Goal: Obtain resource: Obtain resource

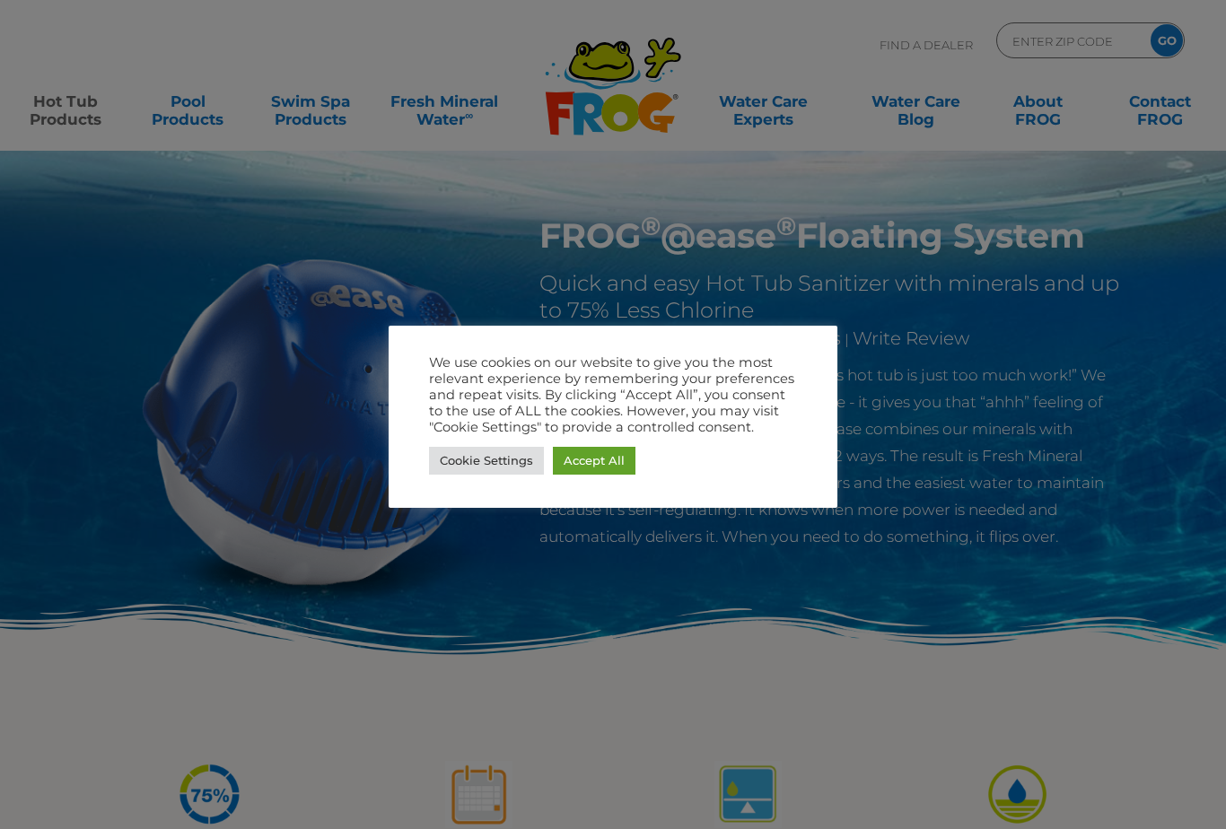
click at [589, 458] on link "Accept All" at bounding box center [594, 461] width 83 height 28
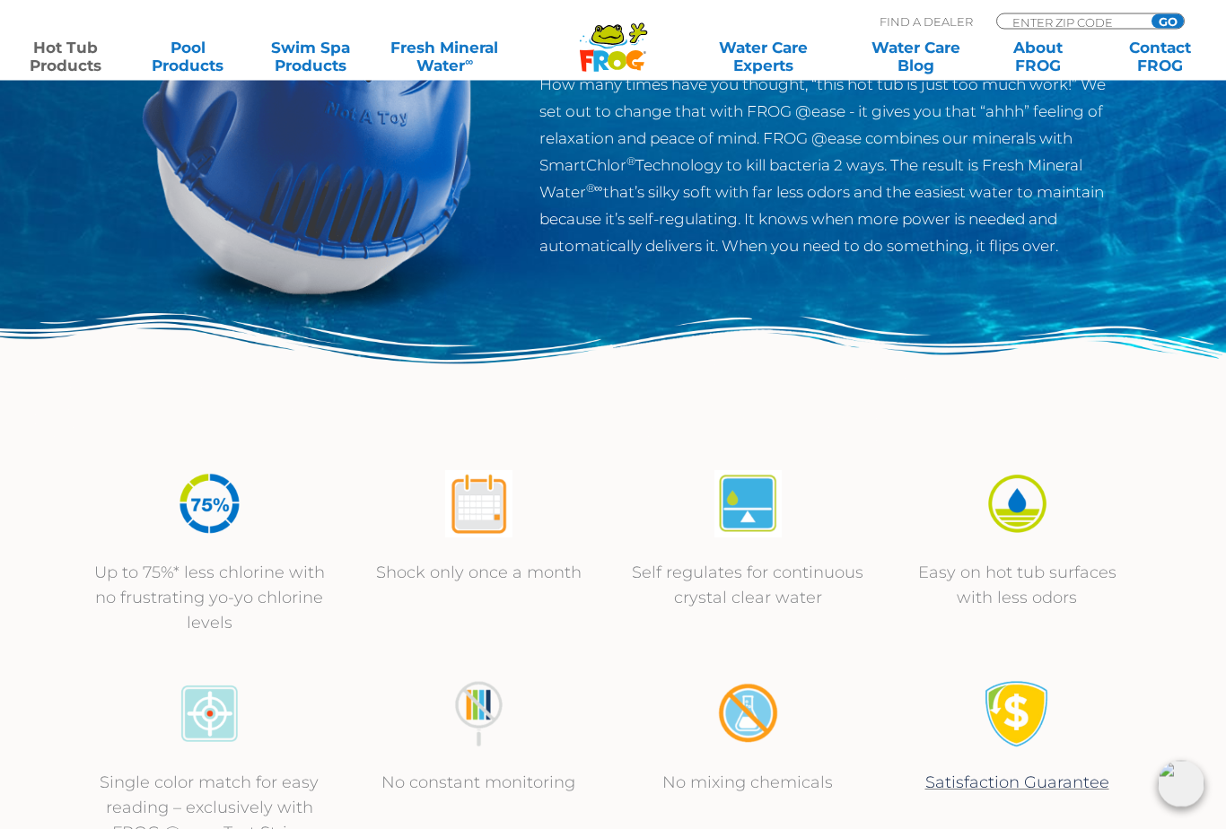
scroll to position [298, 0]
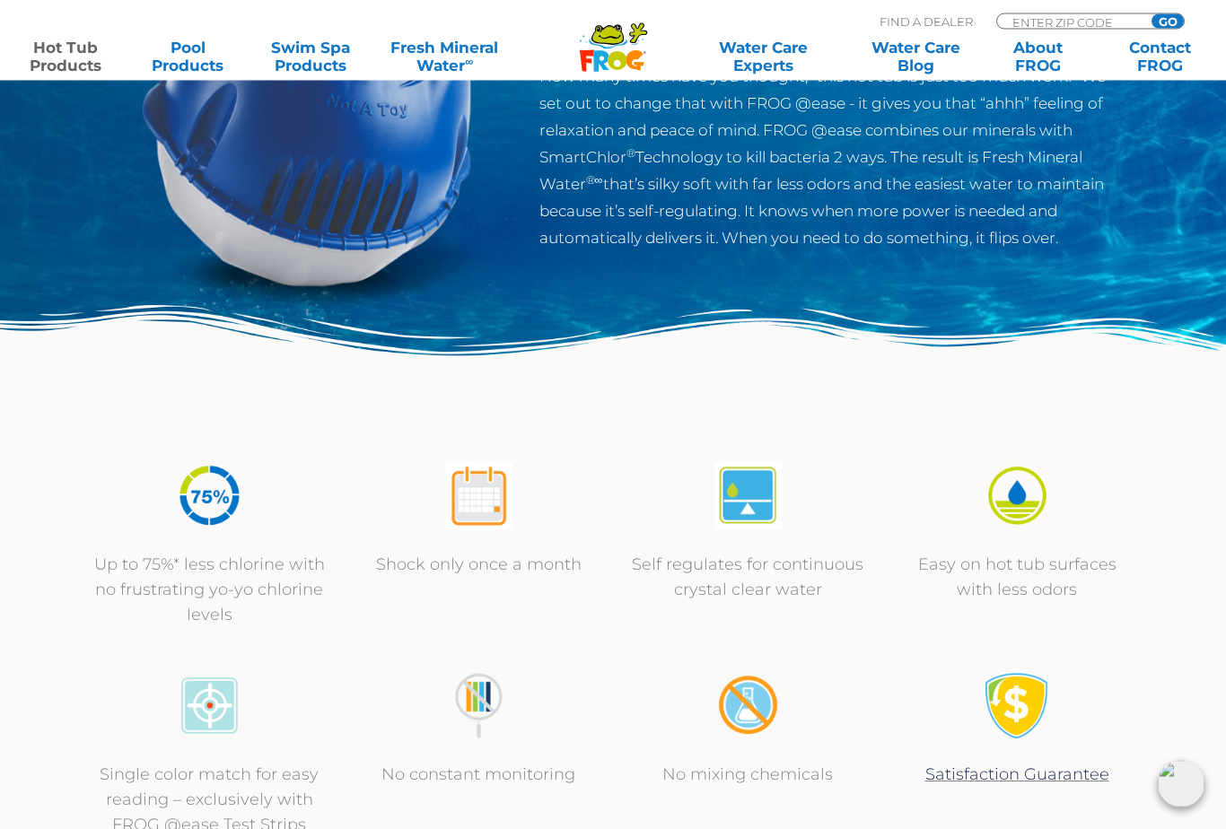
click at [473, 498] on img at bounding box center [478, 496] width 67 height 67
click at [477, 499] on img at bounding box center [478, 496] width 67 height 67
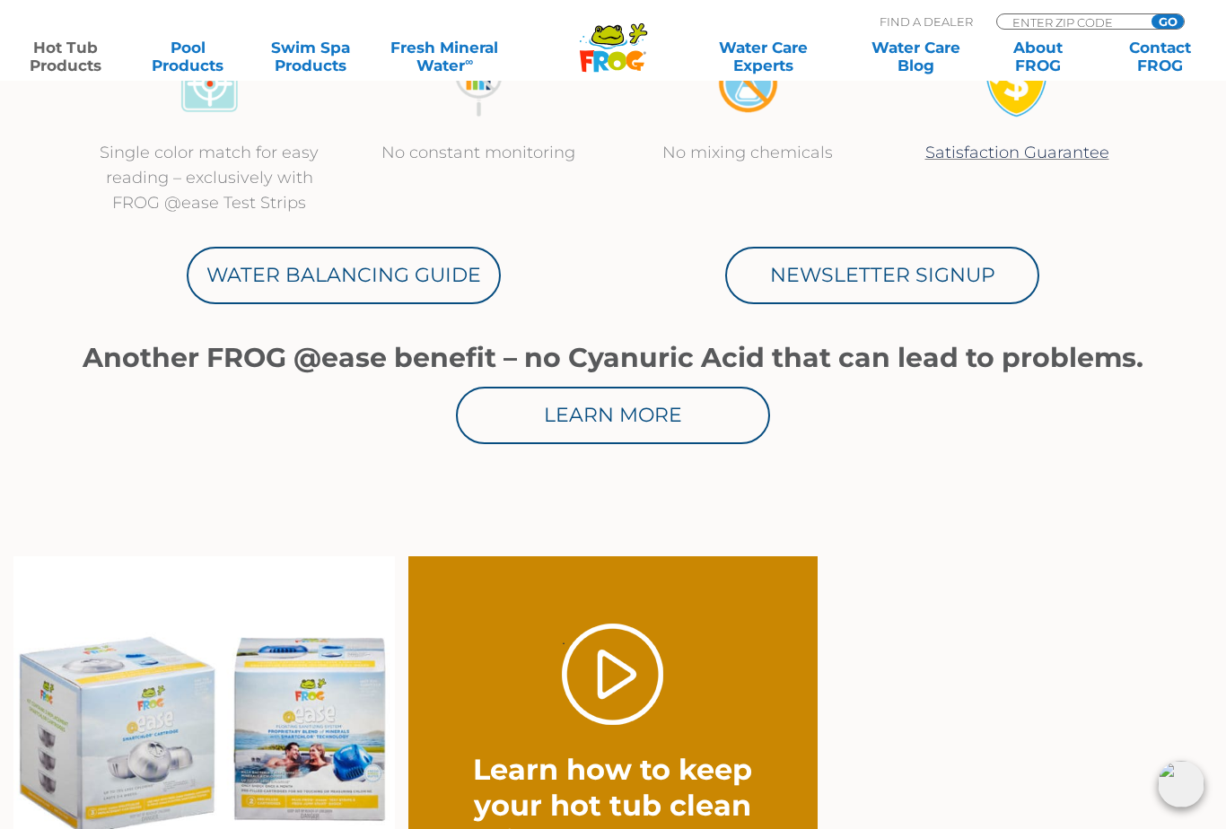
scroll to position [918, 0]
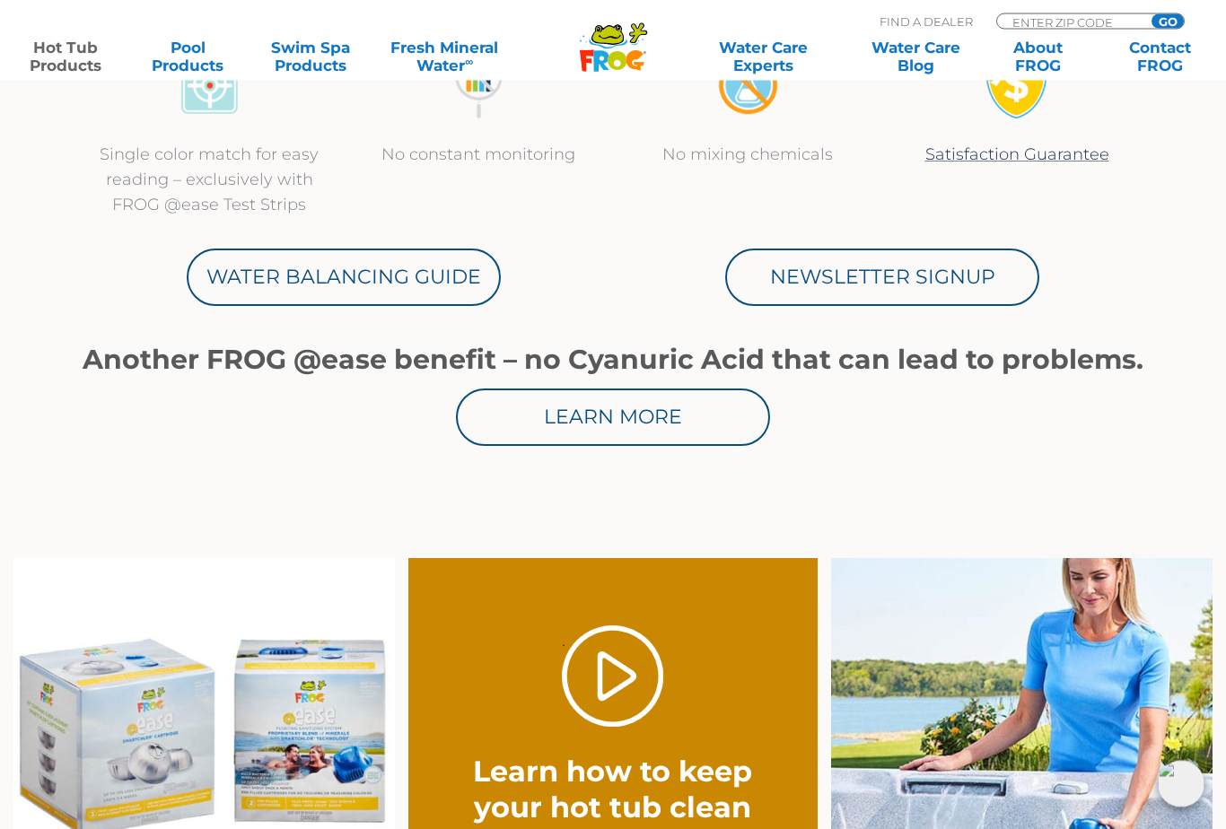
click at [307, 292] on link "Water Balancing Guide" at bounding box center [344, 277] width 314 height 57
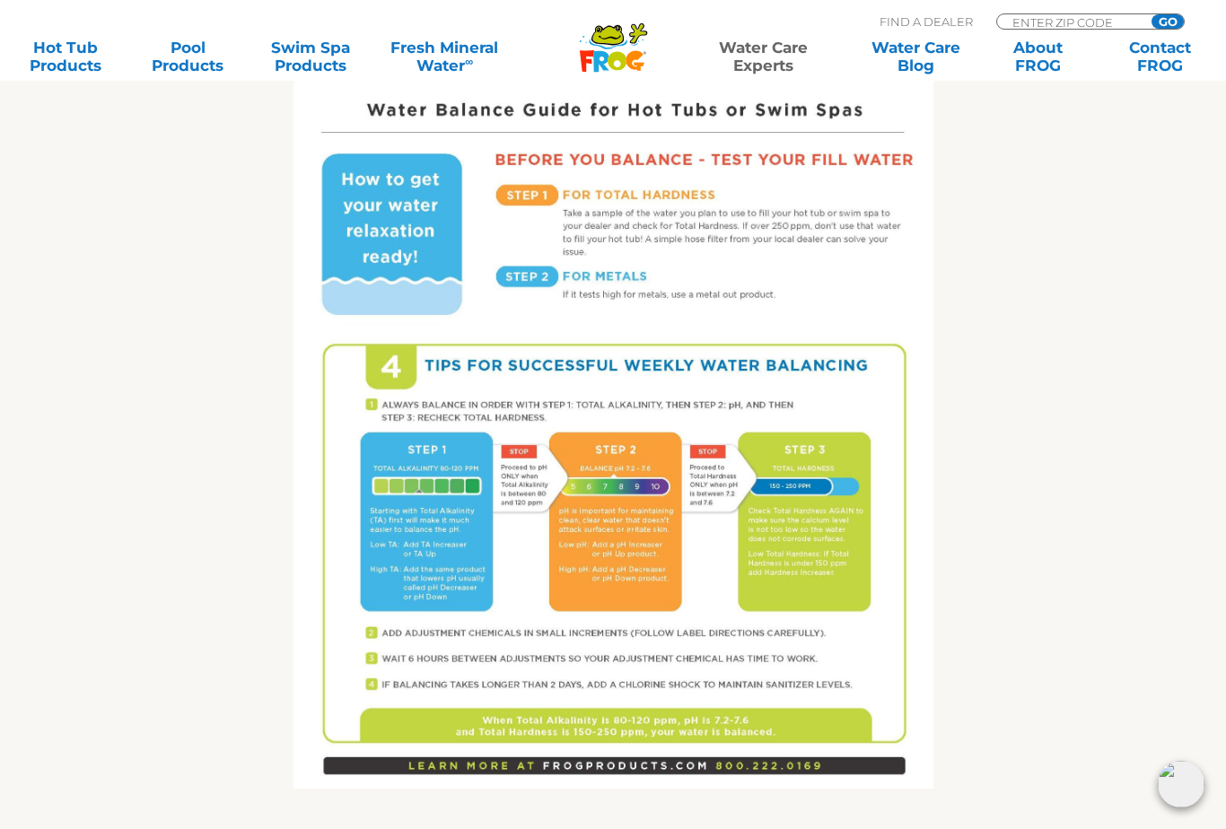
scroll to position [994, 0]
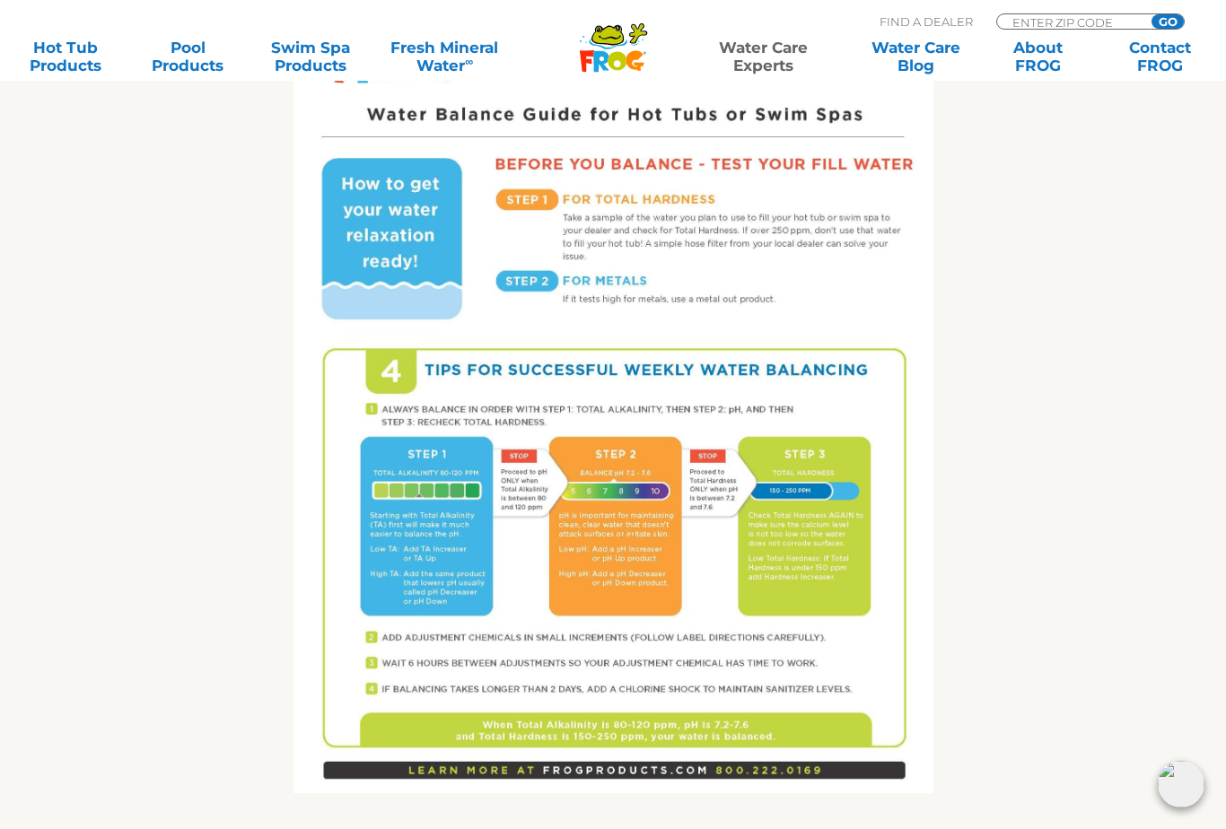
click at [1006, 425] on div "Get the FROG ® Water Balancing Guide that makes it easy! Follow 4 Tips for succ…" at bounding box center [612, 249] width 1103 height 1374
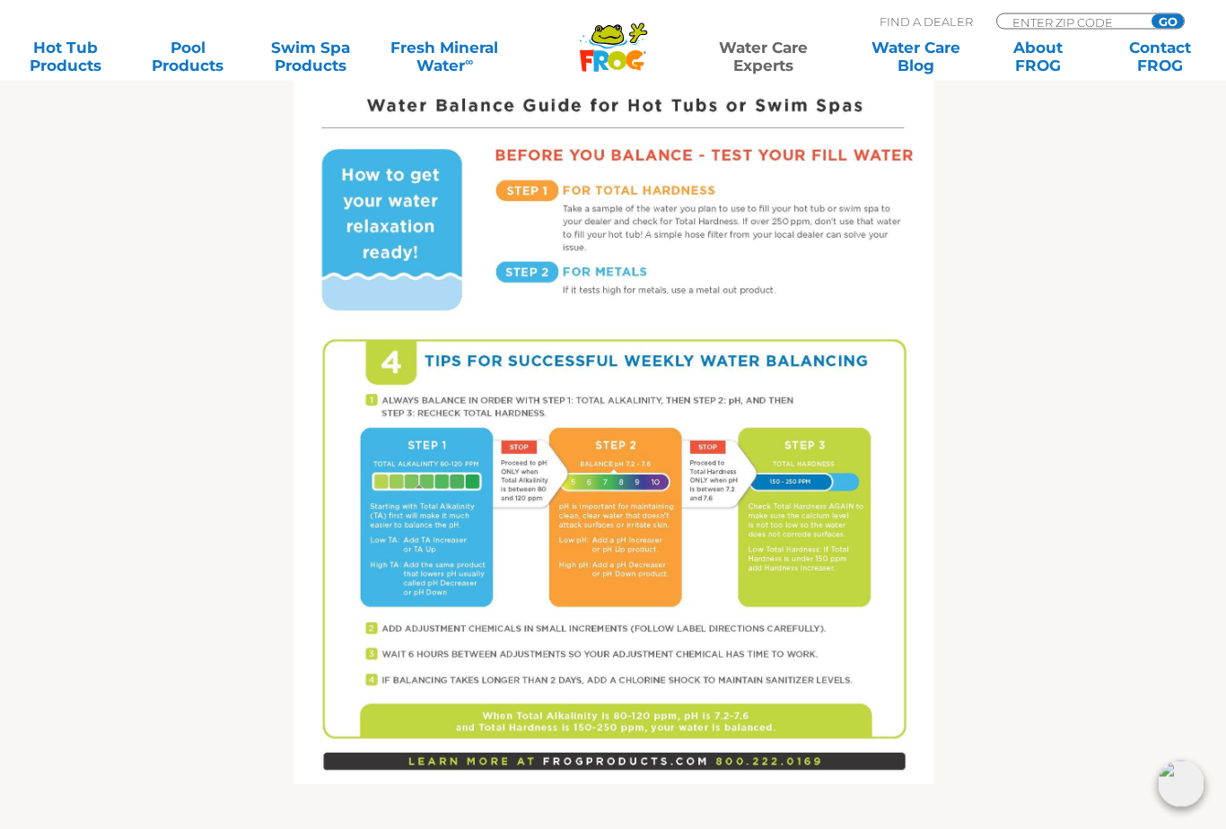
scroll to position [1004, 0]
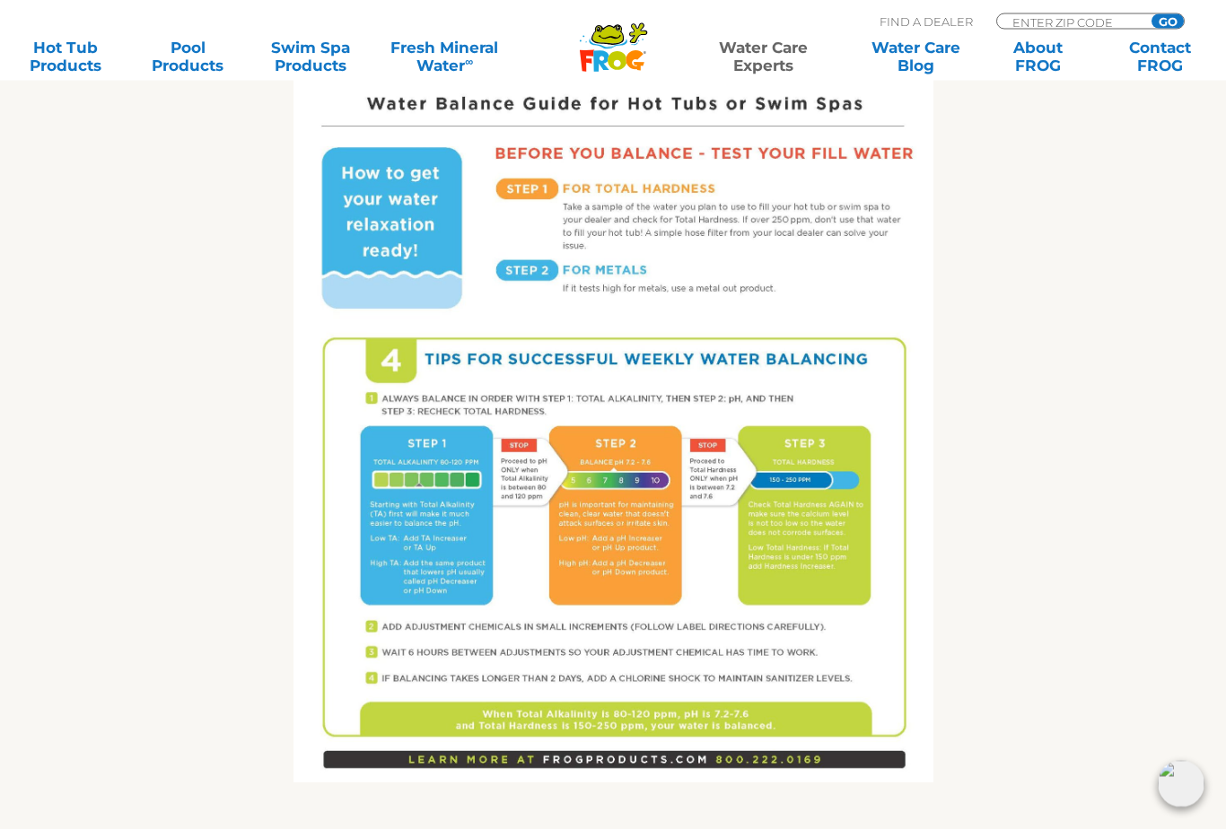
click at [29, 549] on section "Get the FROG ® Water Balancing Guide that makes it easy! Follow 4 Tips for succ…" at bounding box center [613, 239] width 1226 height 1374
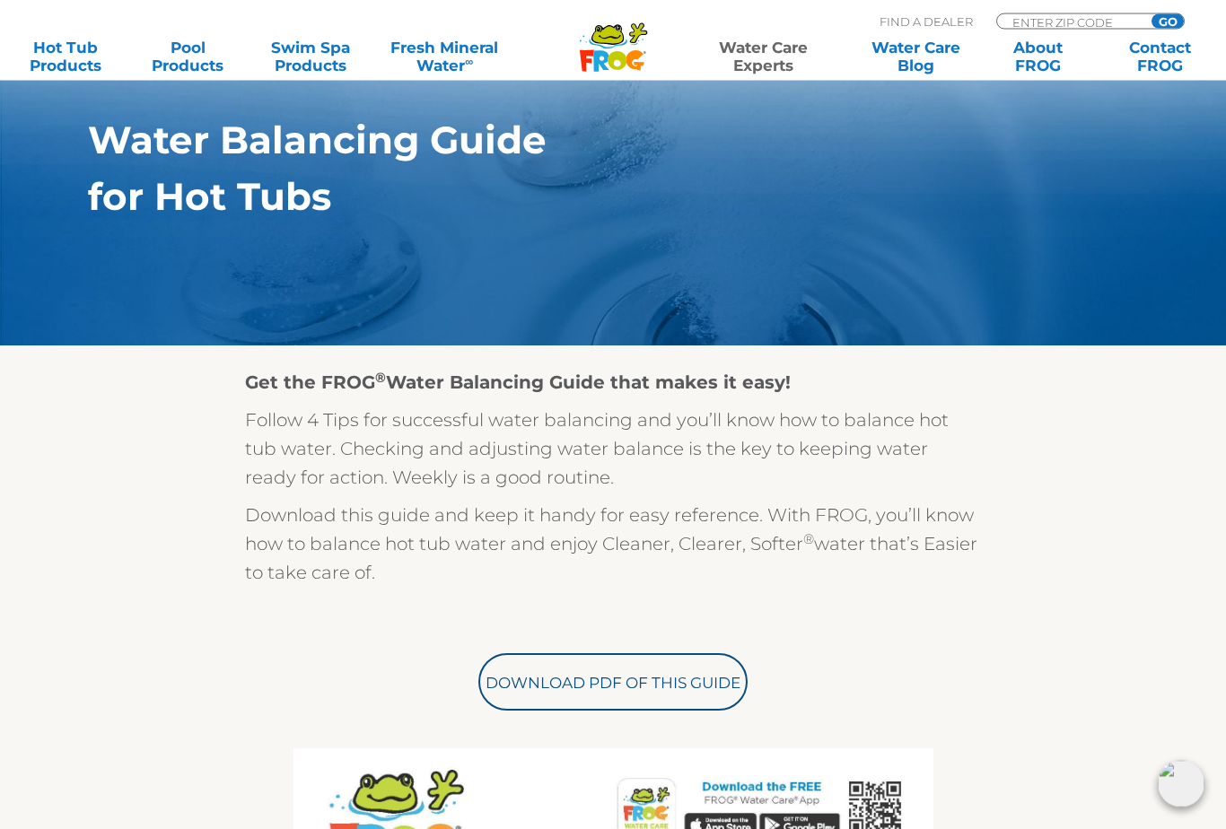
scroll to position [173, 0]
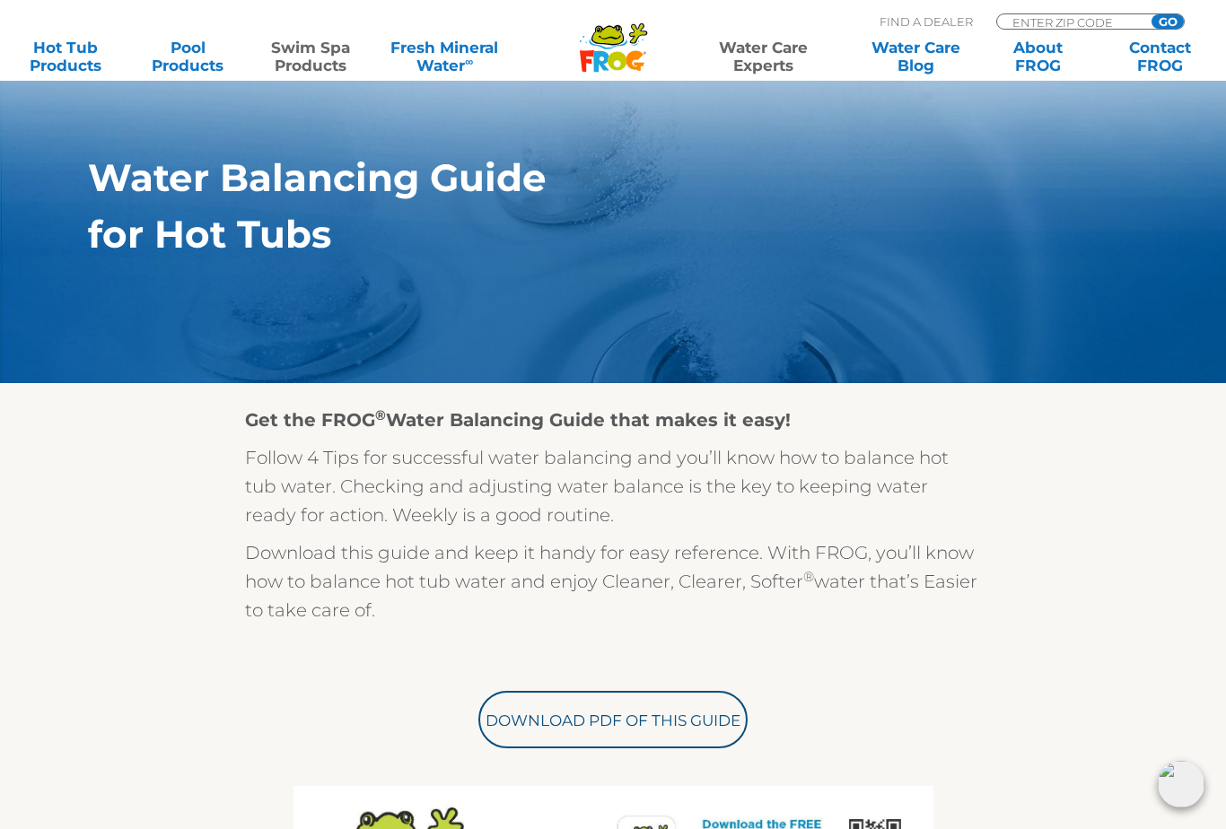
click at [314, 49] on link "Swim Spa Products" at bounding box center [310, 57] width 95 height 36
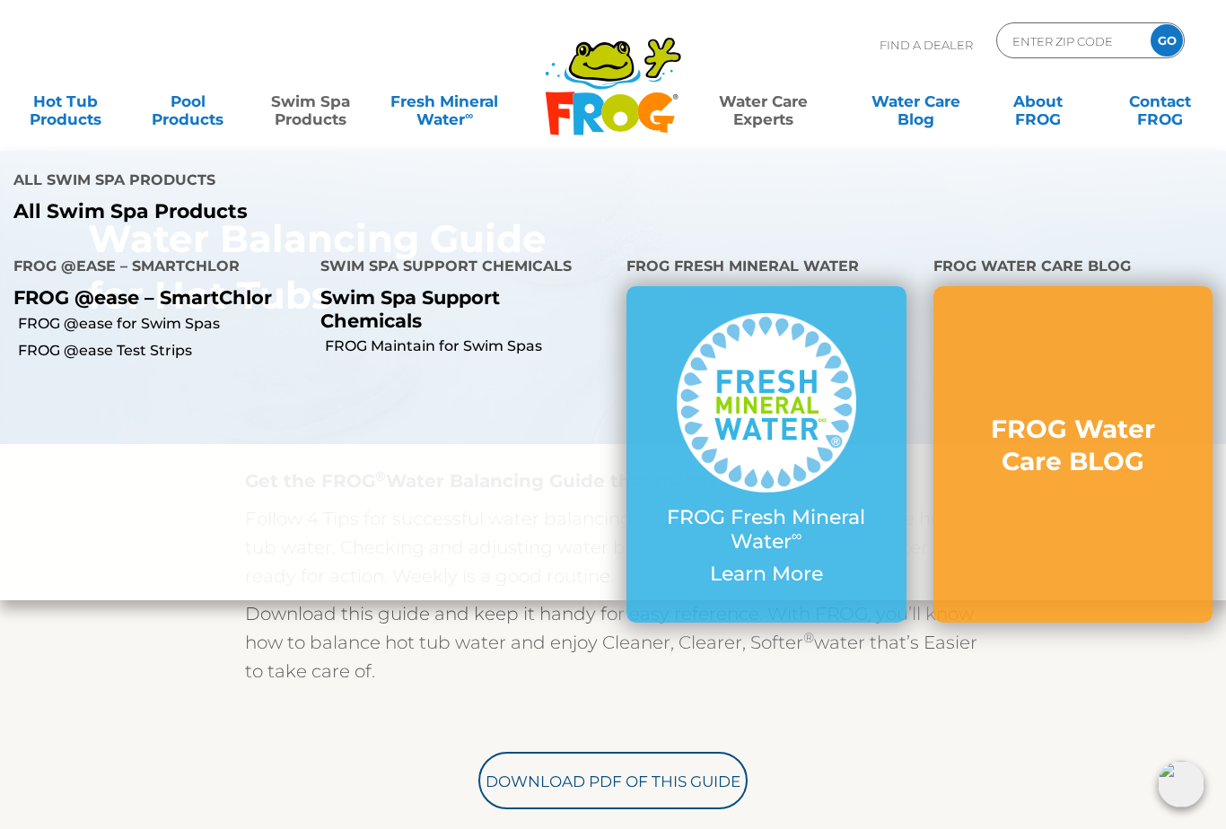
scroll to position [73, 0]
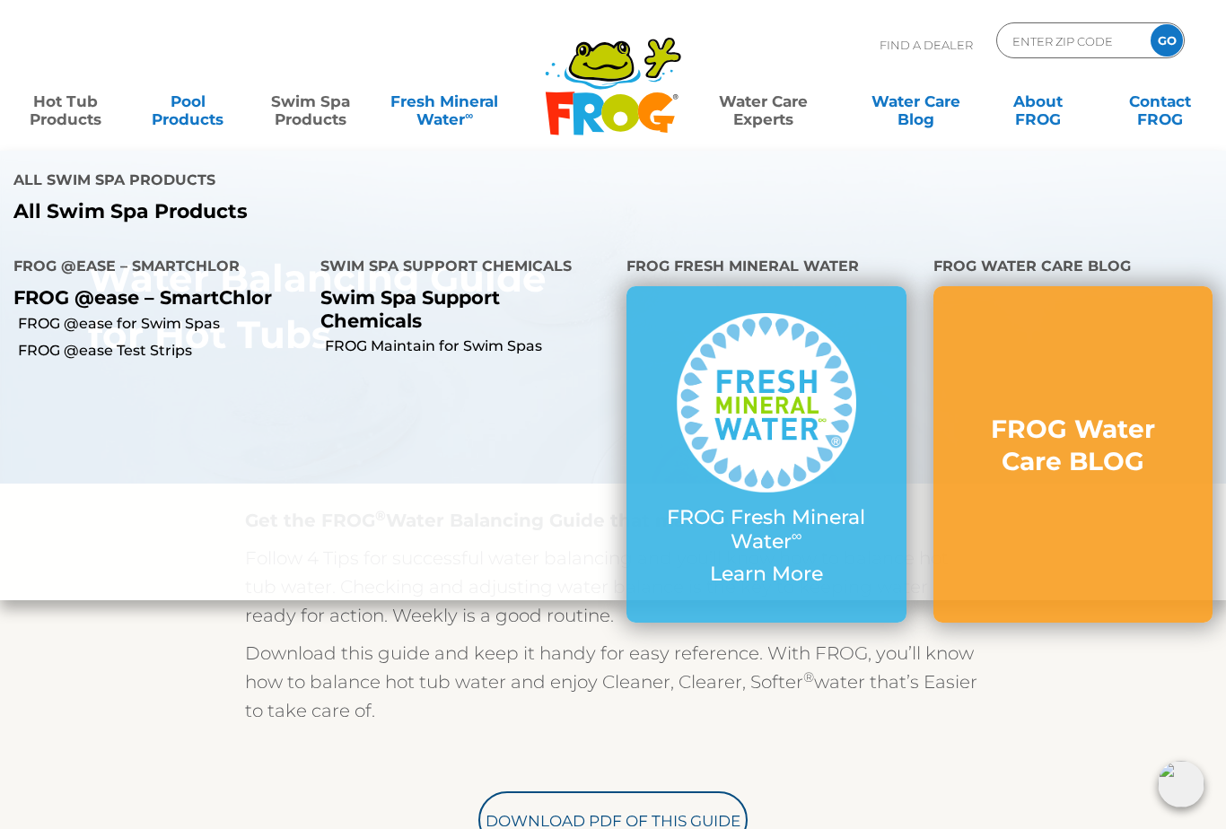
click at [73, 106] on link "Hot Tub Products" at bounding box center [65, 101] width 95 height 36
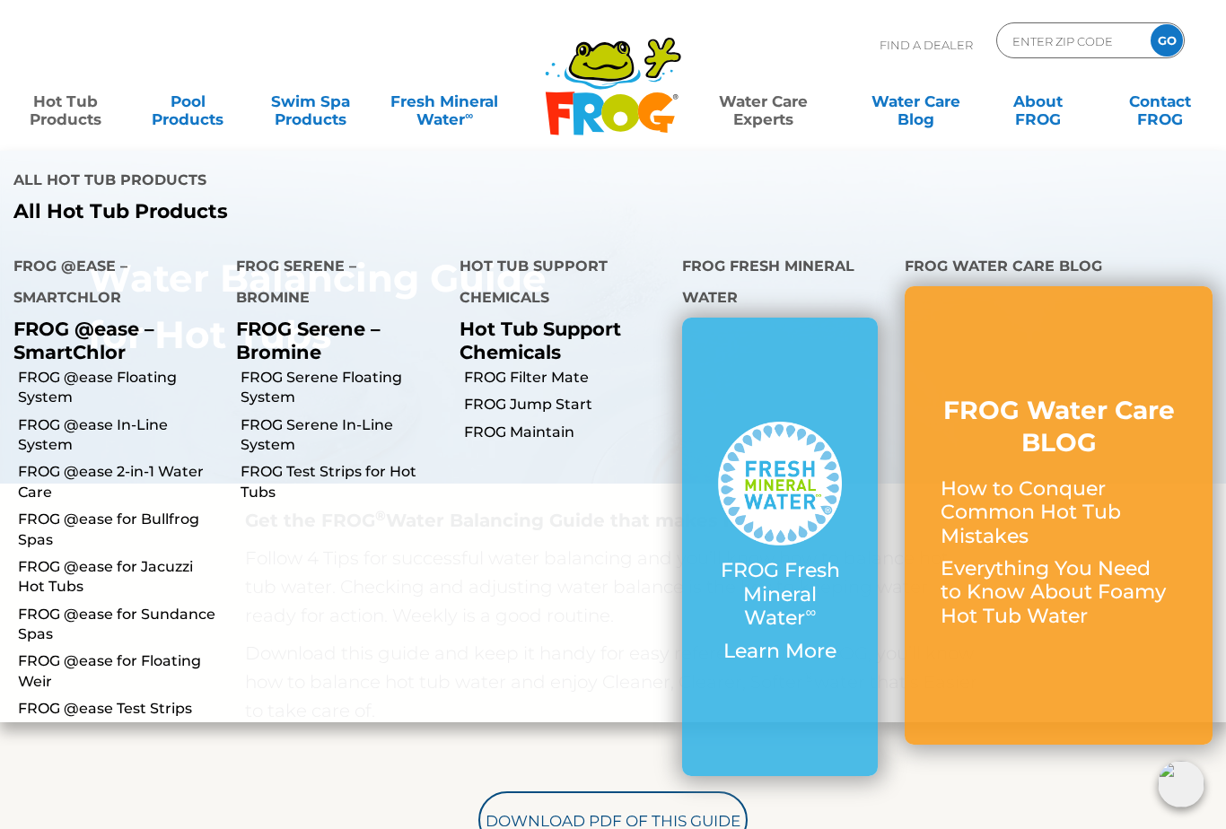
click at [71, 368] on link "FROG @ease Floating System" at bounding box center [120, 388] width 205 height 40
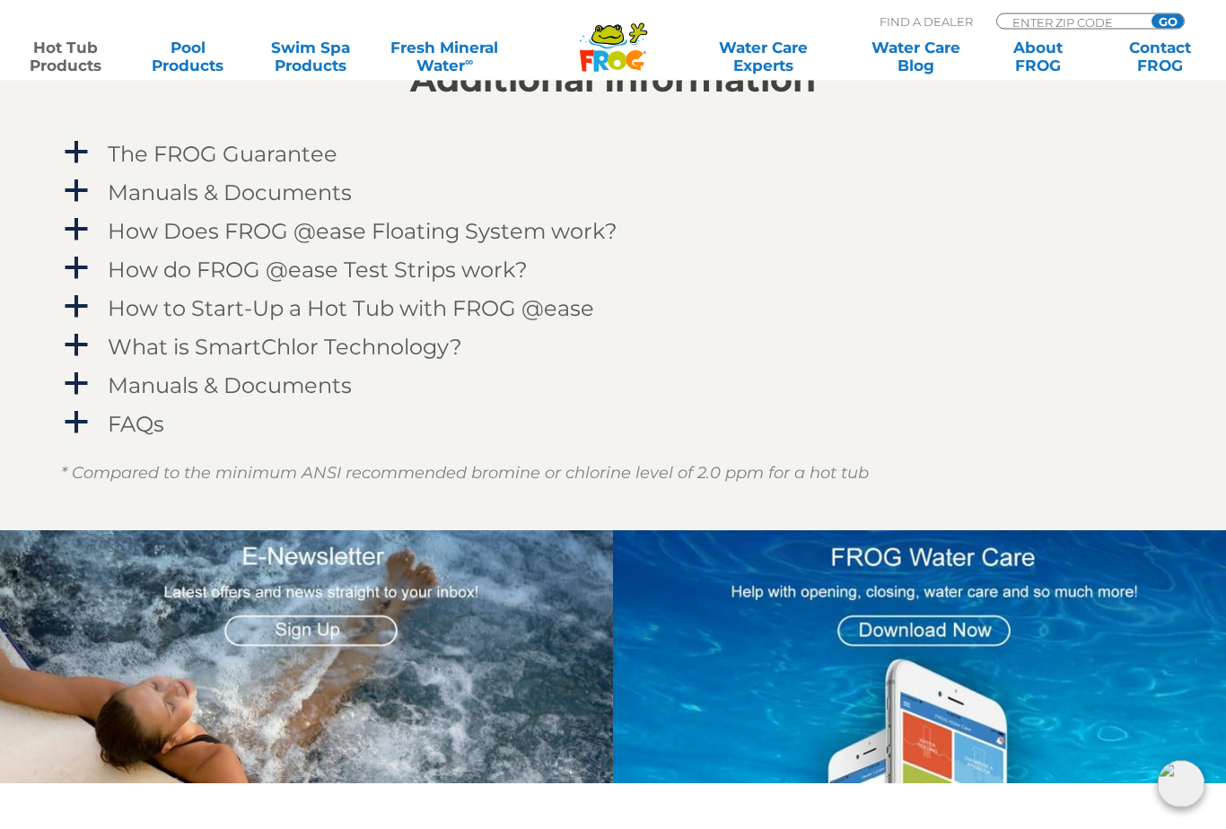
scroll to position [1847, 0]
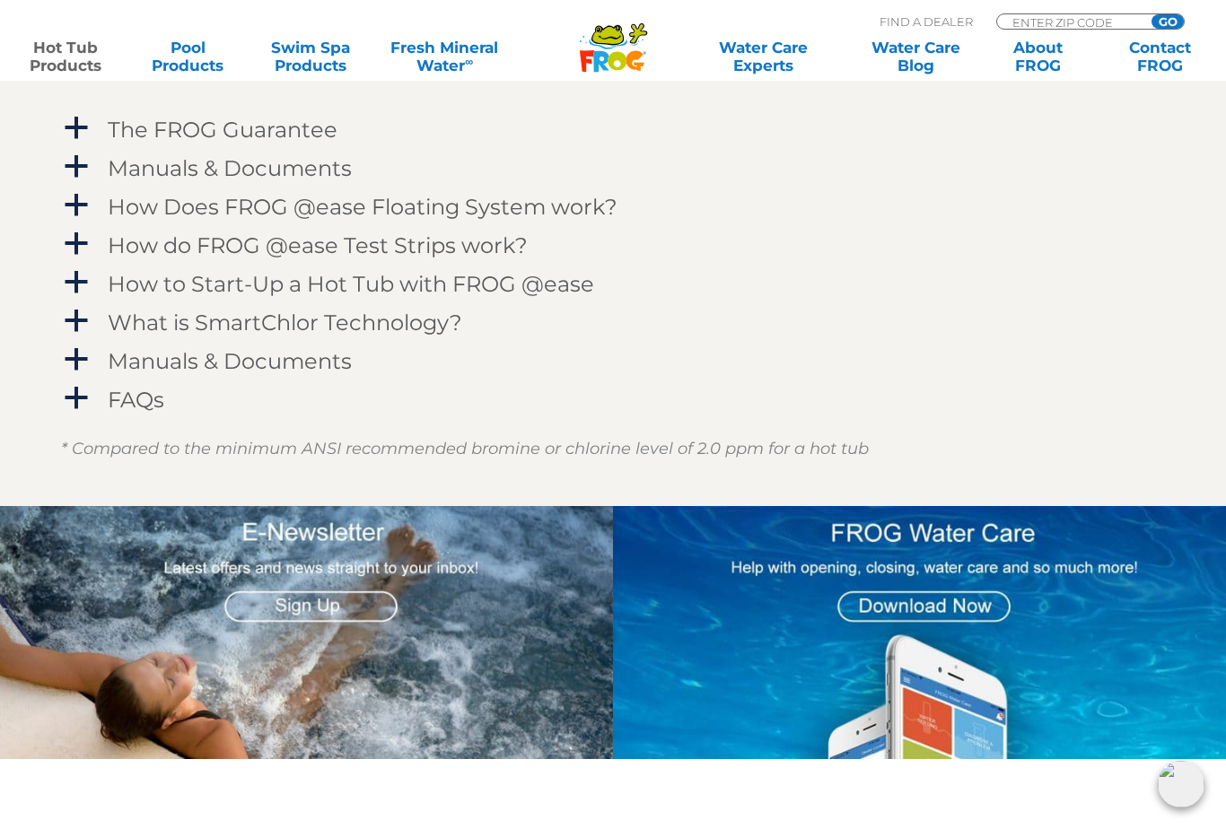
click at [75, 362] on span "a" at bounding box center [76, 359] width 27 height 27
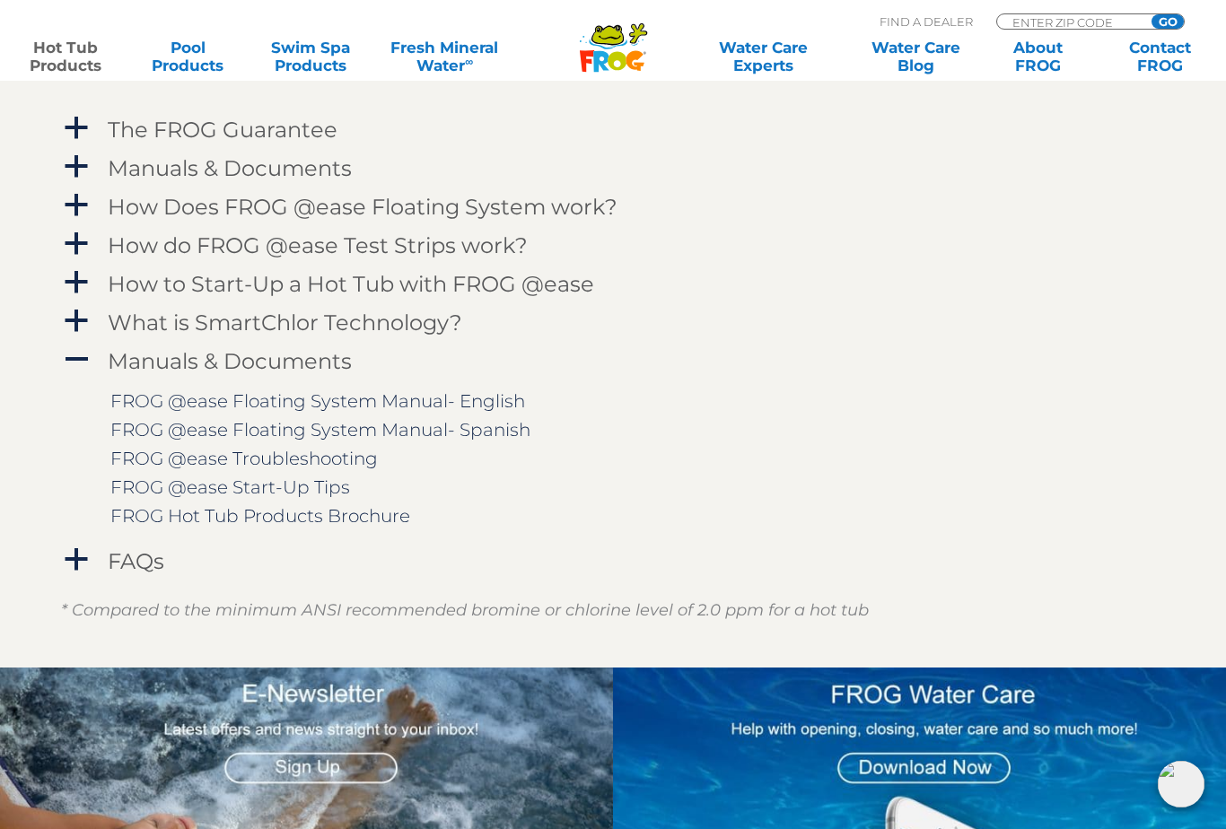
click at [166, 399] on link "FROG @ease Floating System Manual- English" at bounding box center [317, 401] width 414 height 22
